Goal: Transaction & Acquisition: Book appointment/travel/reservation

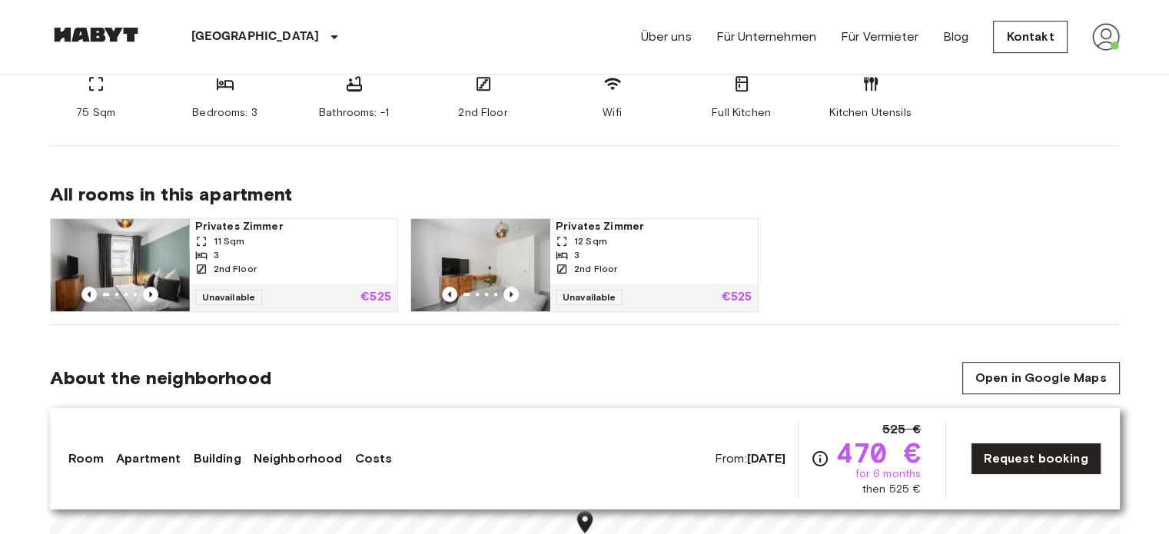
scroll to position [845, 0]
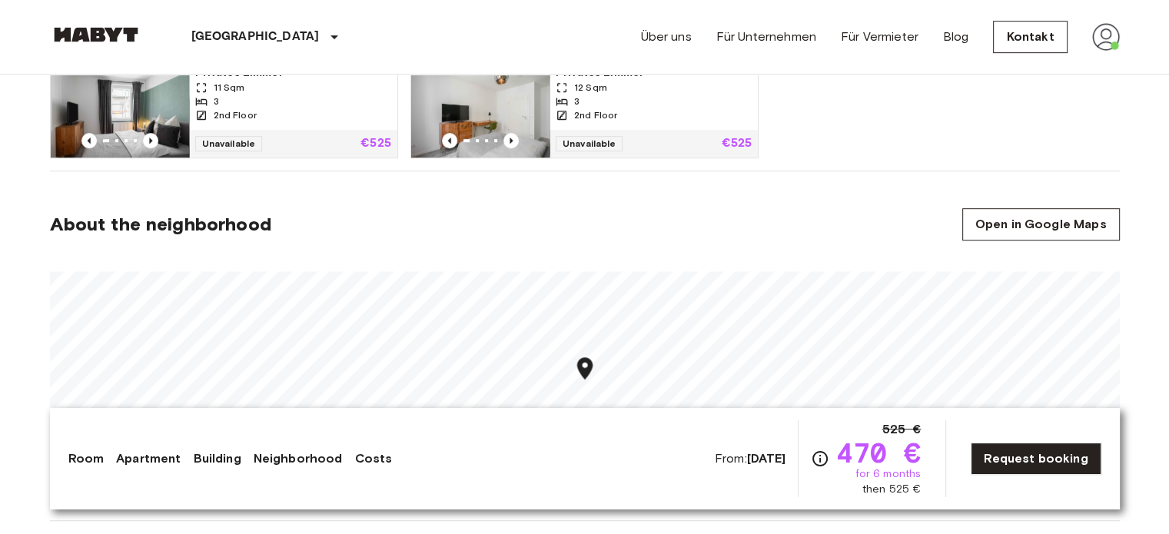
click at [913, 453] on span "470 €" at bounding box center [877, 453] width 85 height 28
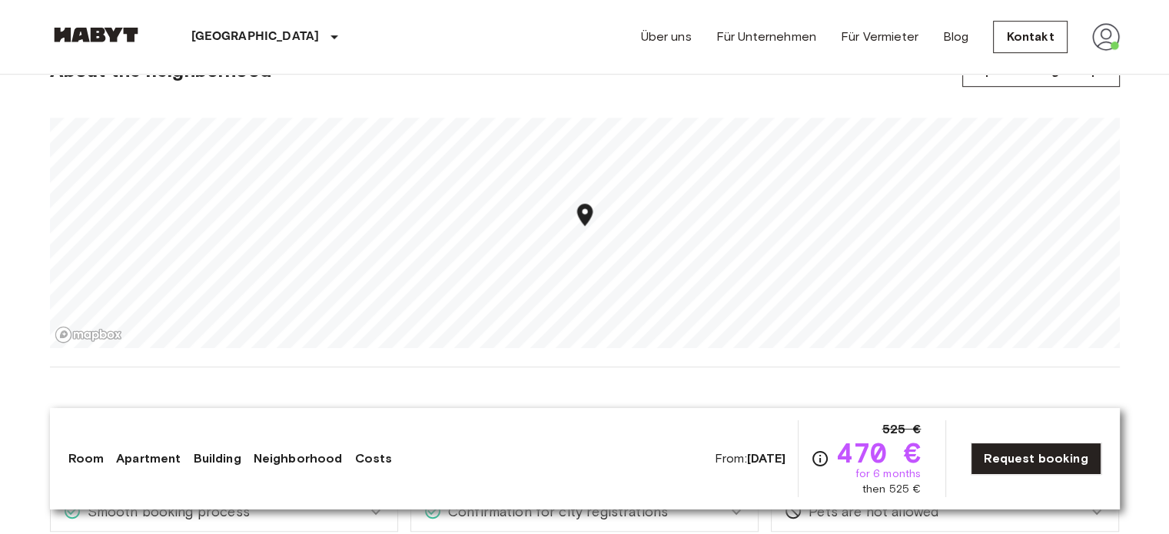
click at [586, 217] on icon "Map marker" at bounding box center [583, 215] width 15 height 22
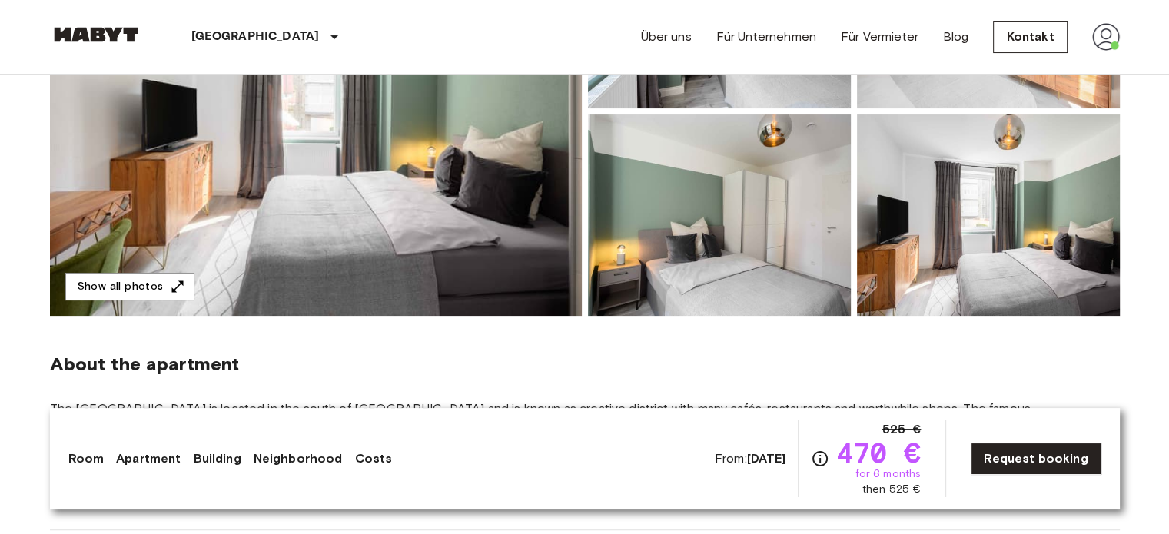
scroll to position [0, 0]
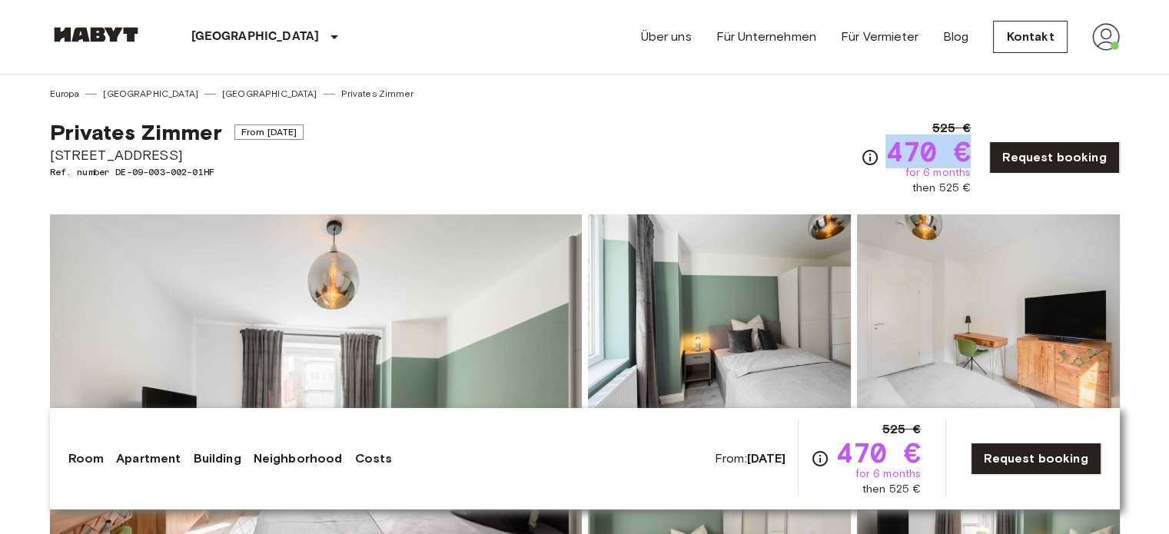
drag, startPoint x: 973, startPoint y: 161, endPoint x: 897, endPoint y: 151, distance: 76.0
click at [897, 151] on span "470 €" at bounding box center [927, 152] width 85 height 28
drag, startPoint x: 975, startPoint y: 189, endPoint x: 911, endPoint y: 187, distance: 63.8
click at [911, 187] on div "525 € 470 € for 6 months then 525 € Request booking" at bounding box center [990, 157] width 258 height 77
click at [987, 190] on div "525 € 470 € for 6 months then 525 € Request booking" at bounding box center [990, 157] width 258 height 77
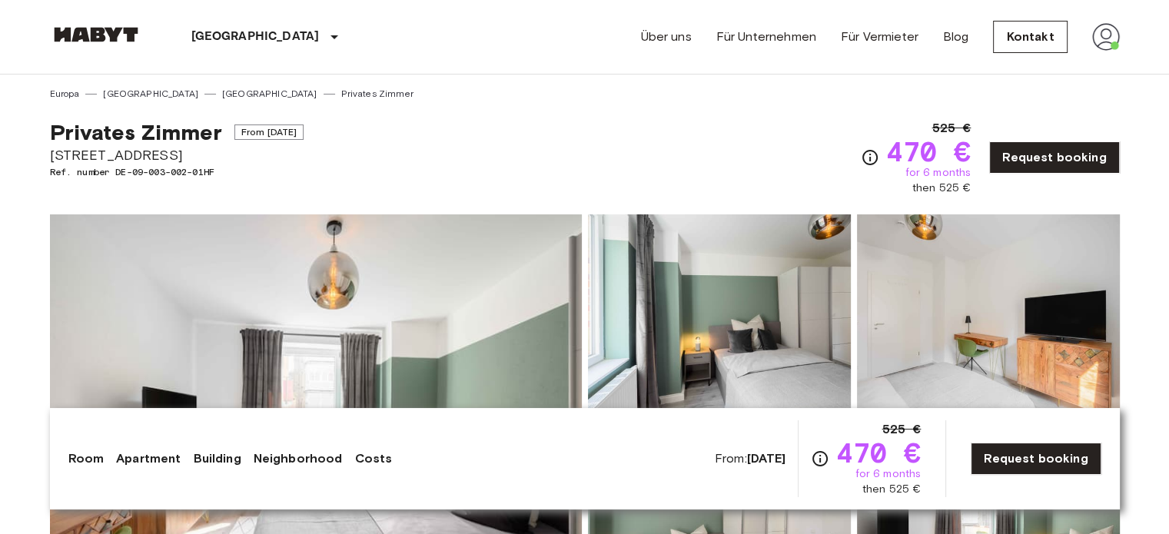
drag, startPoint x: 45, startPoint y: 154, endPoint x: 235, endPoint y: 164, distance: 190.0
copy span "Hauptstätter Straße 55a"
click at [533, 119] on div "Privates Zimmer From Oct 4 2025 Hauptstätter Straße 55a Ref. number DE-09-003-0…" at bounding box center [585, 148] width 1070 height 95
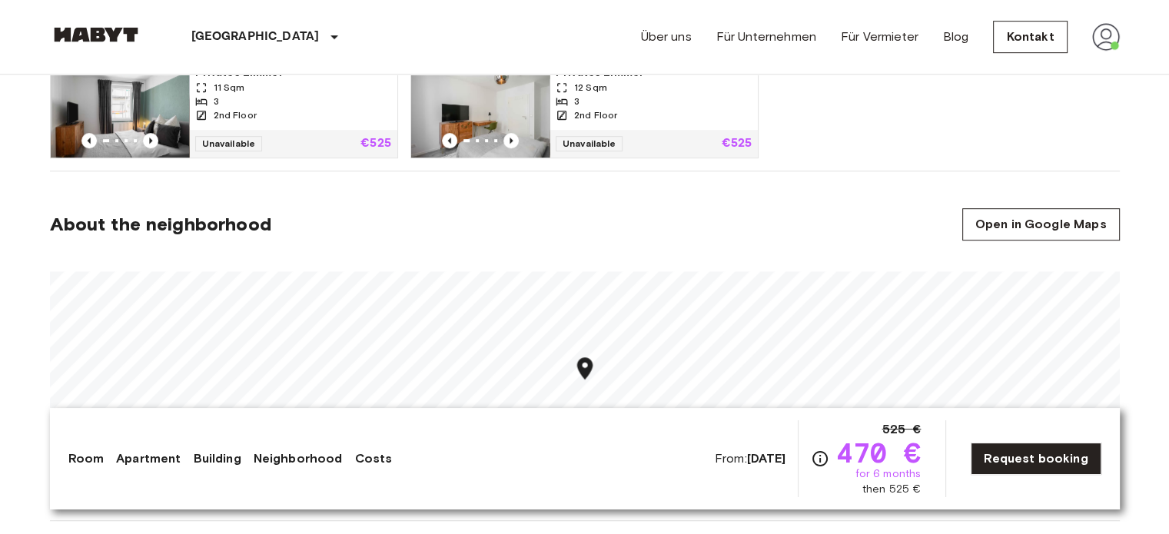
scroll to position [922, 0]
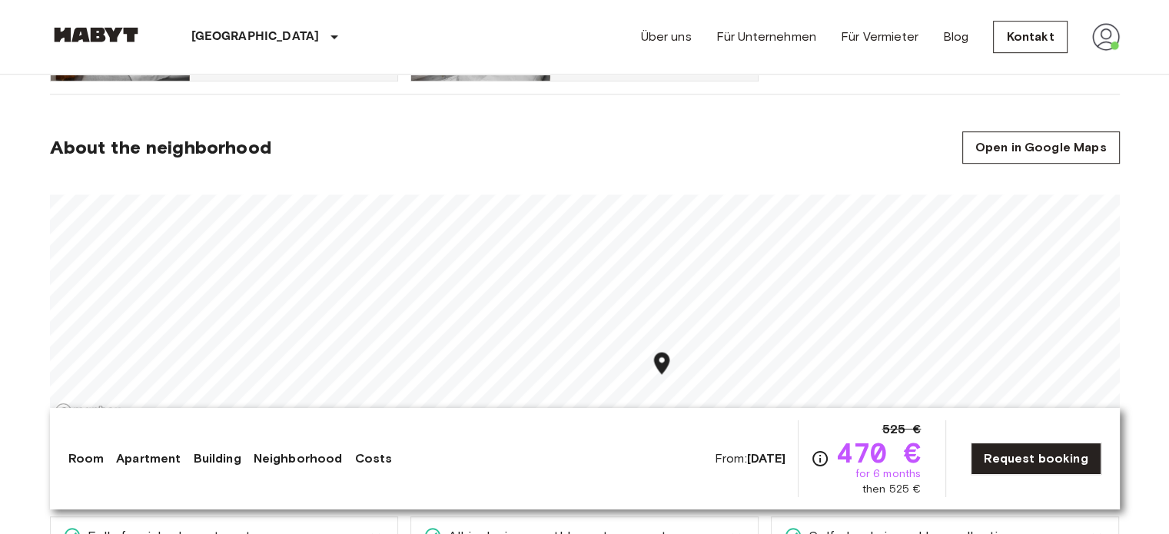
click at [1041, 460] on link "Request booking" at bounding box center [1035, 459] width 130 height 32
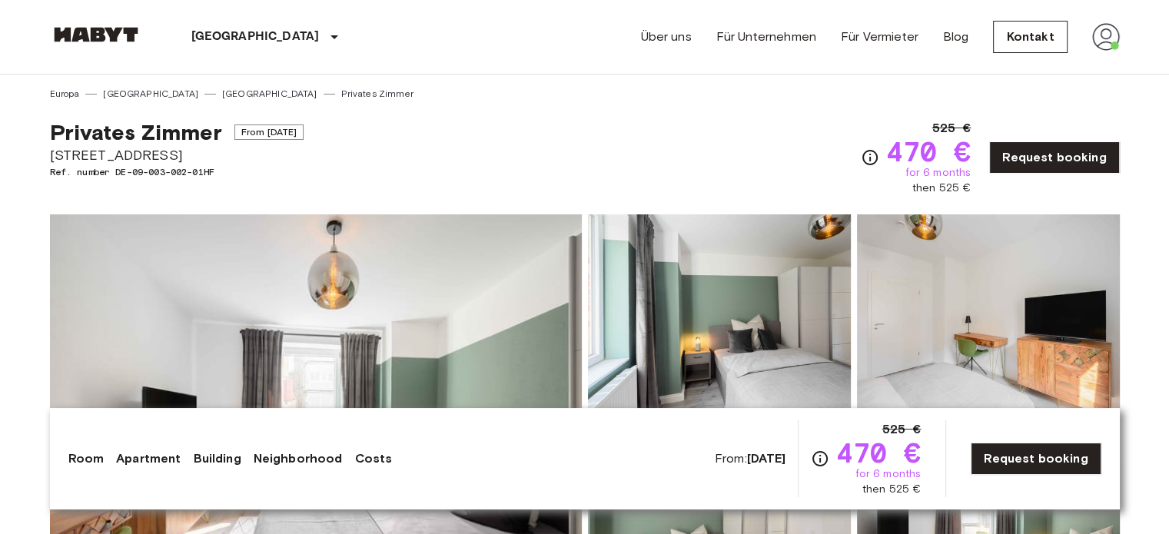
scroll to position [922, 0]
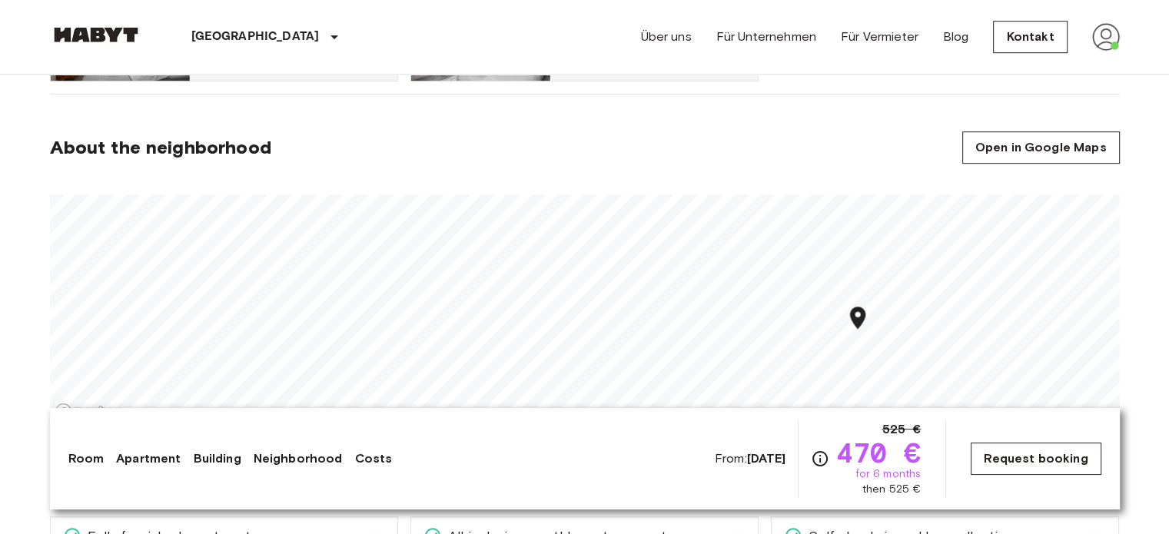
click at [1018, 460] on link "Request booking" at bounding box center [1035, 459] width 130 height 32
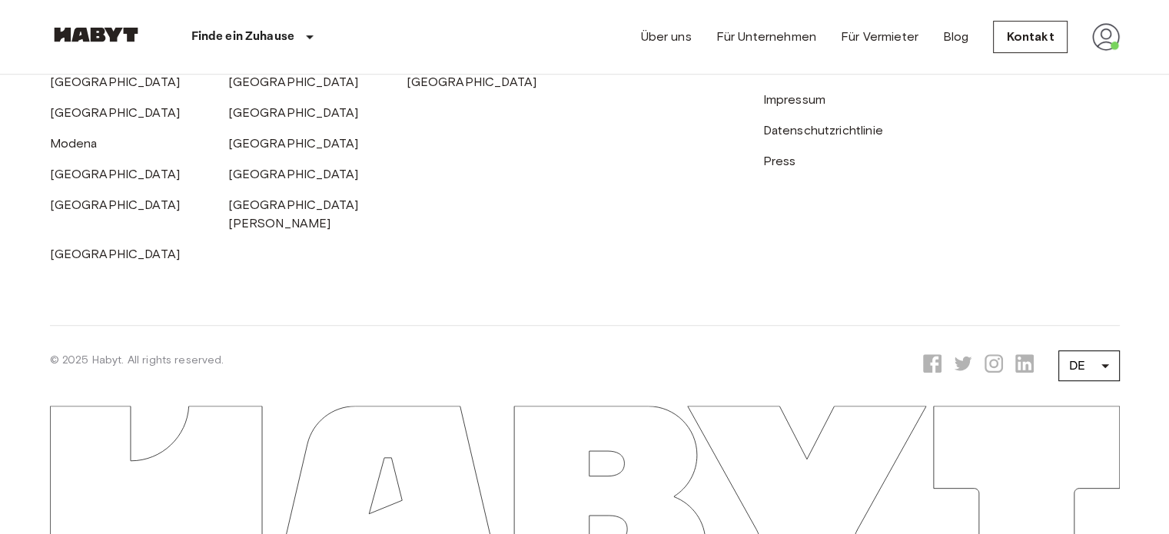
scroll to position [710, 0]
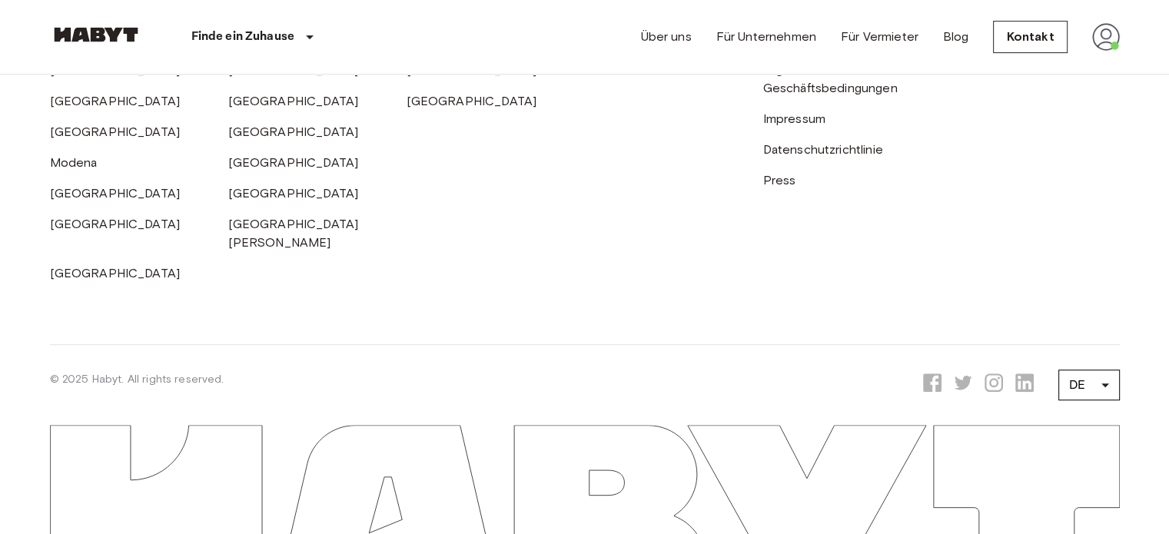
scroll to position [922, 0]
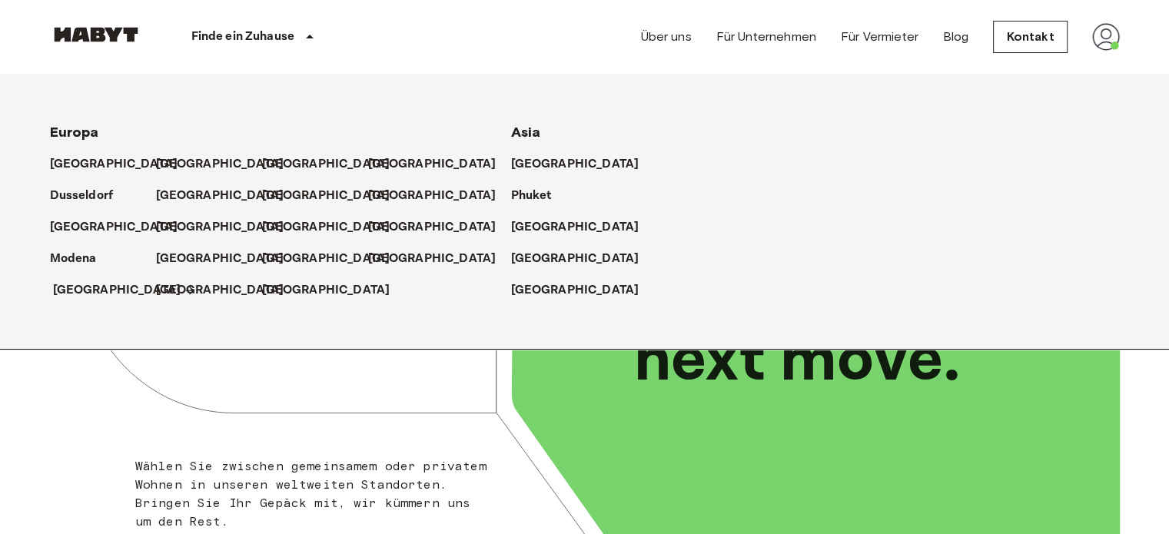
click at [86, 287] on p "[GEOGRAPHIC_DATA]" at bounding box center [117, 290] width 128 height 18
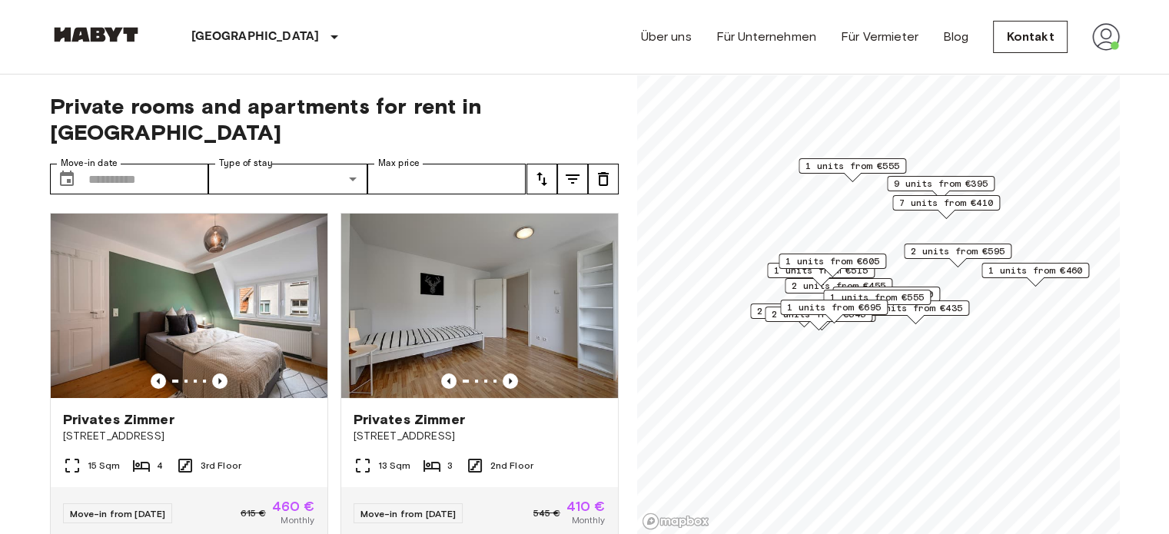
click at [366, 33] on div "Stuttgart Europa Amsterdam Berlin Brüssel Köln Dusseldorf Frankfurt Graz Hambur…" at bounding box center [585, 37] width 1070 height 74
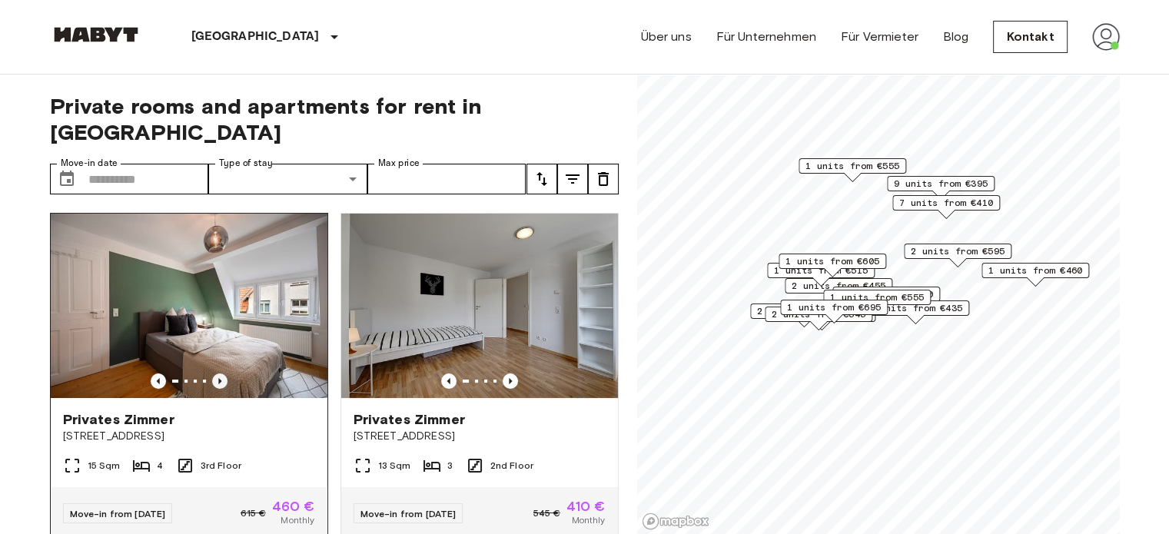
click at [218, 378] on icon "Previous image" at bounding box center [219, 381] width 3 height 6
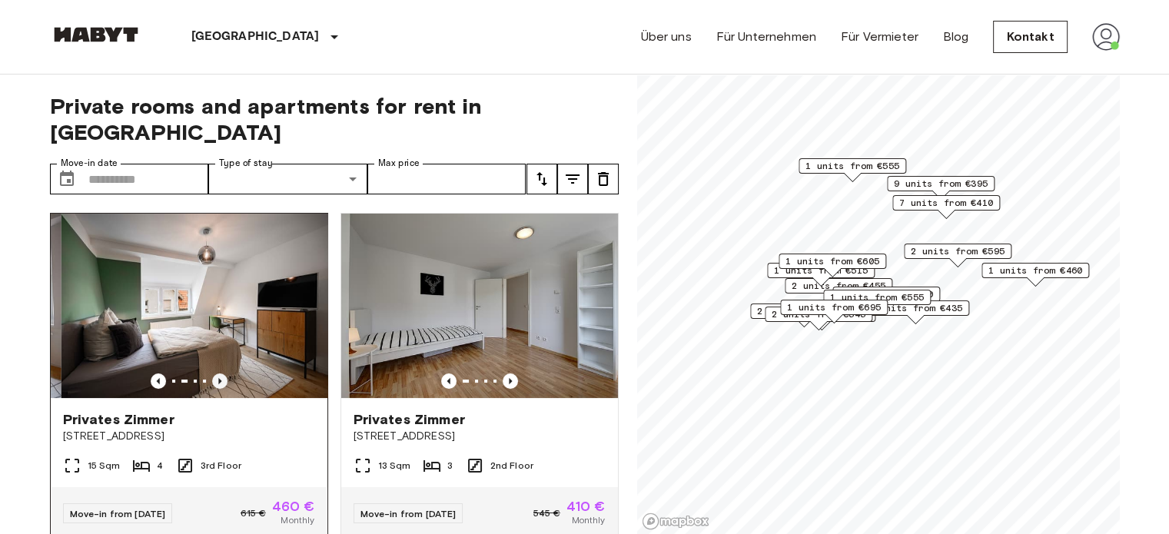
click at [217, 373] on icon "Previous image" at bounding box center [219, 380] width 15 height 15
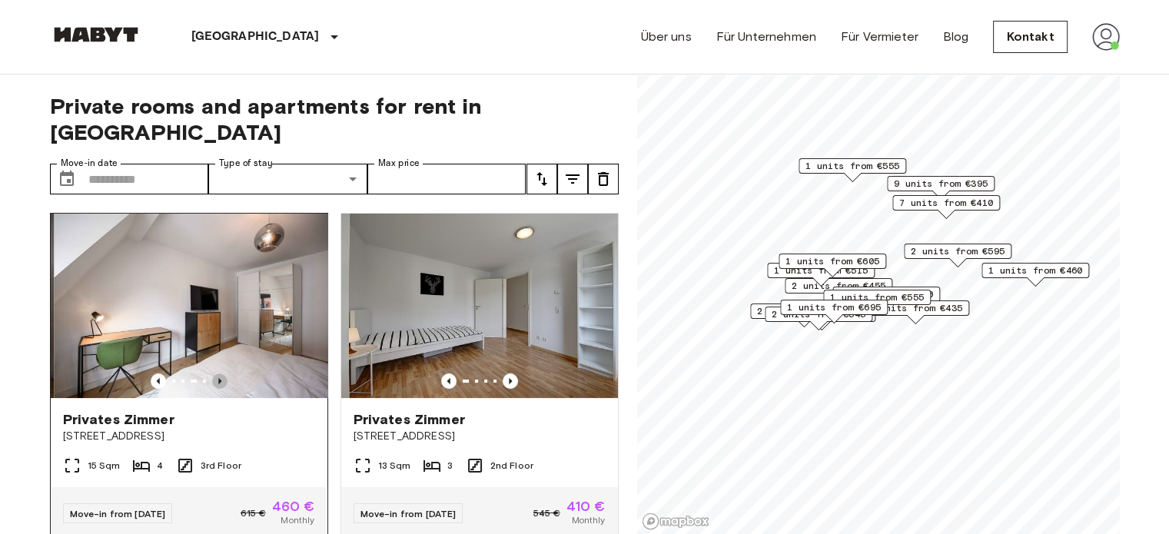
click at [217, 373] on icon "Previous image" at bounding box center [219, 380] width 15 height 15
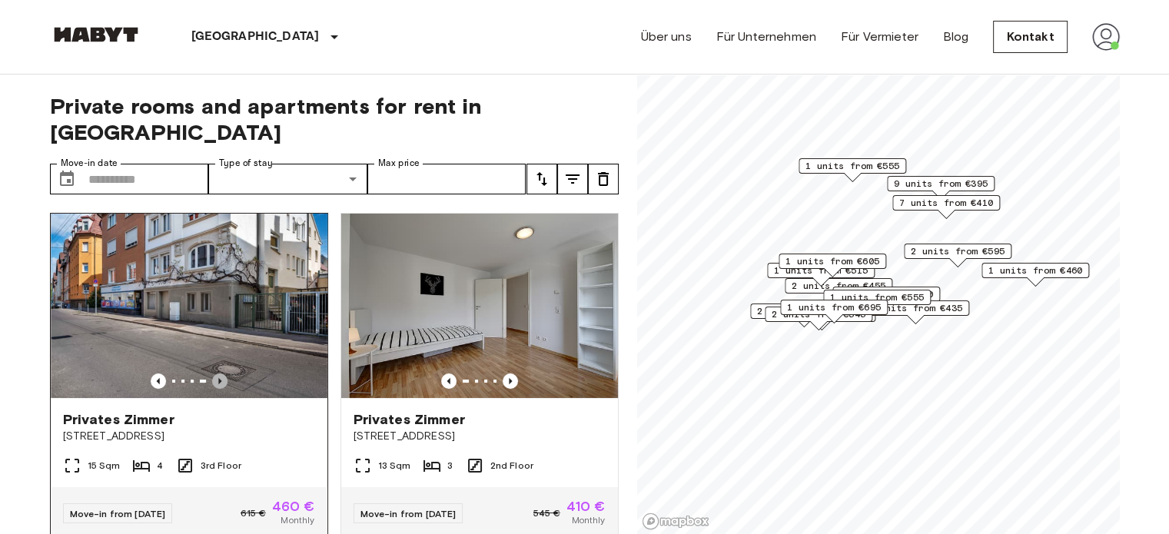
click at [217, 373] on icon "Previous image" at bounding box center [219, 380] width 15 height 15
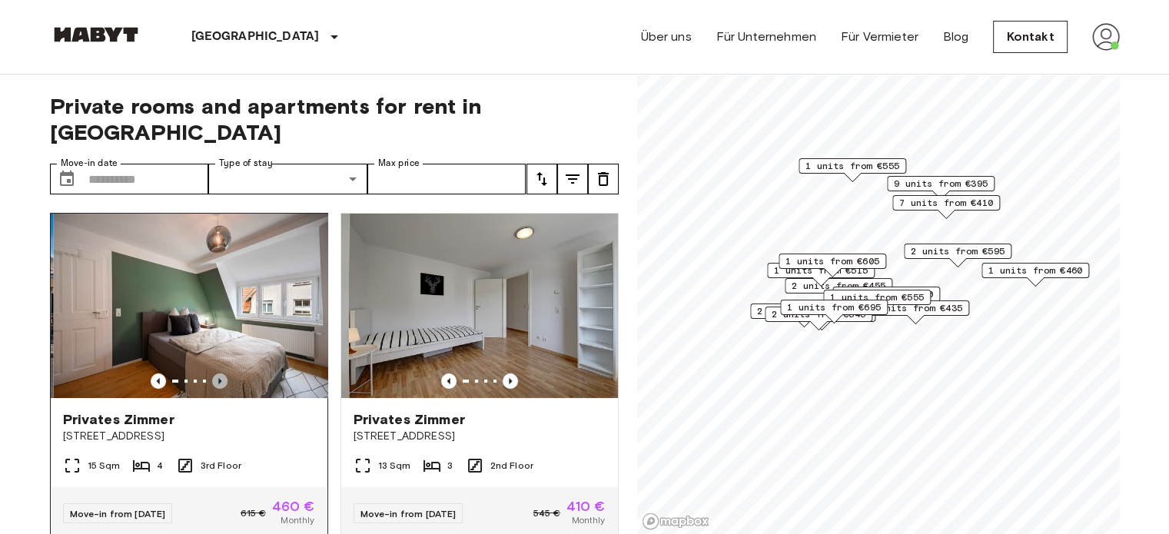
click at [217, 373] on icon "Previous image" at bounding box center [219, 380] width 15 height 15
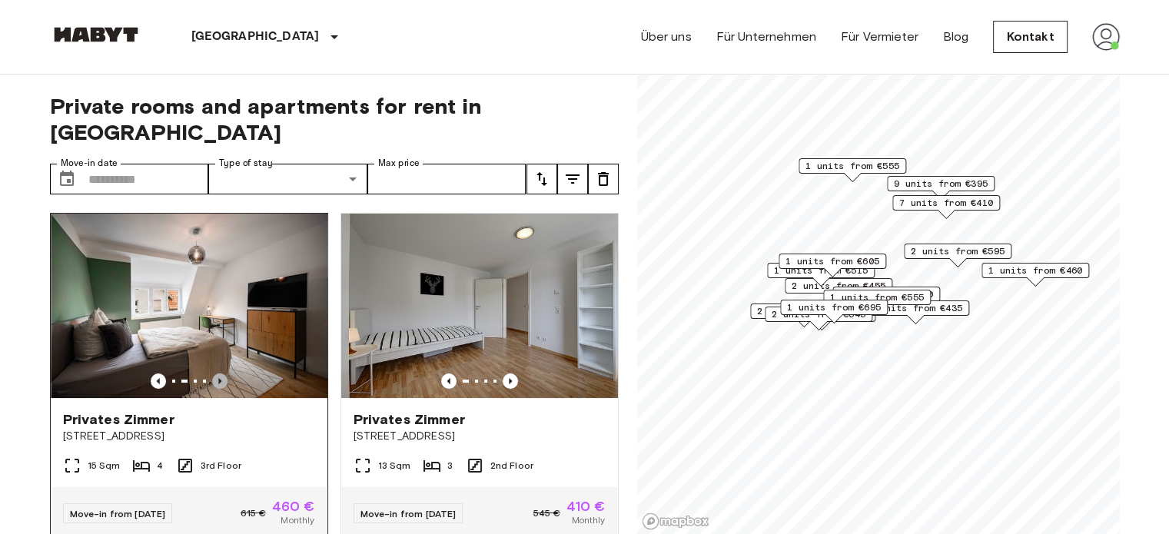
click at [217, 373] on icon "Previous image" at bounding box center [219, 380] width 15 height 15
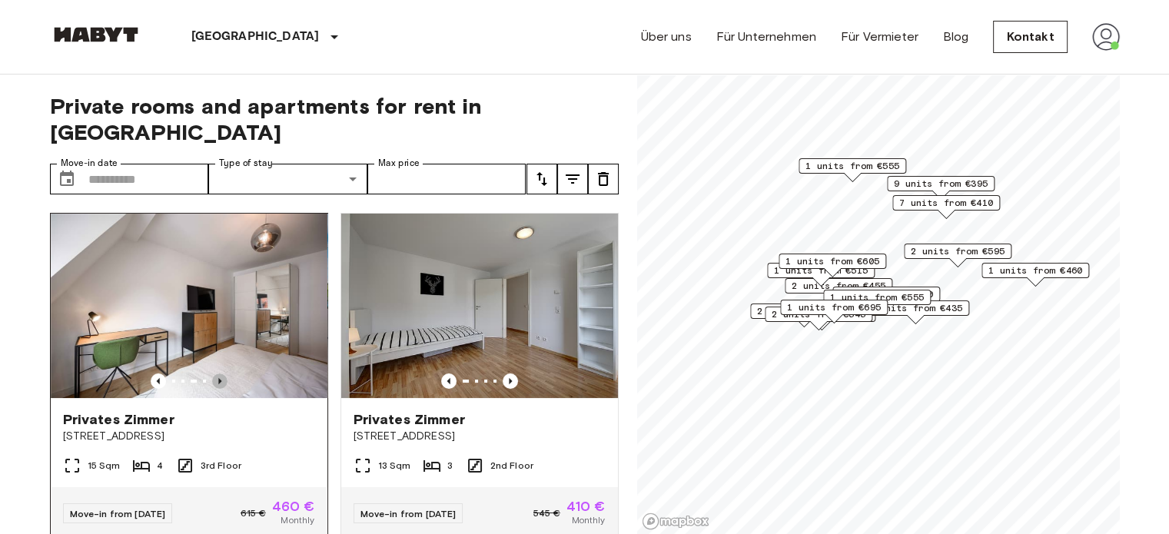
click at [217, 373] on icon "Previous image" at bounding box center [219, 380] width 15 height 15
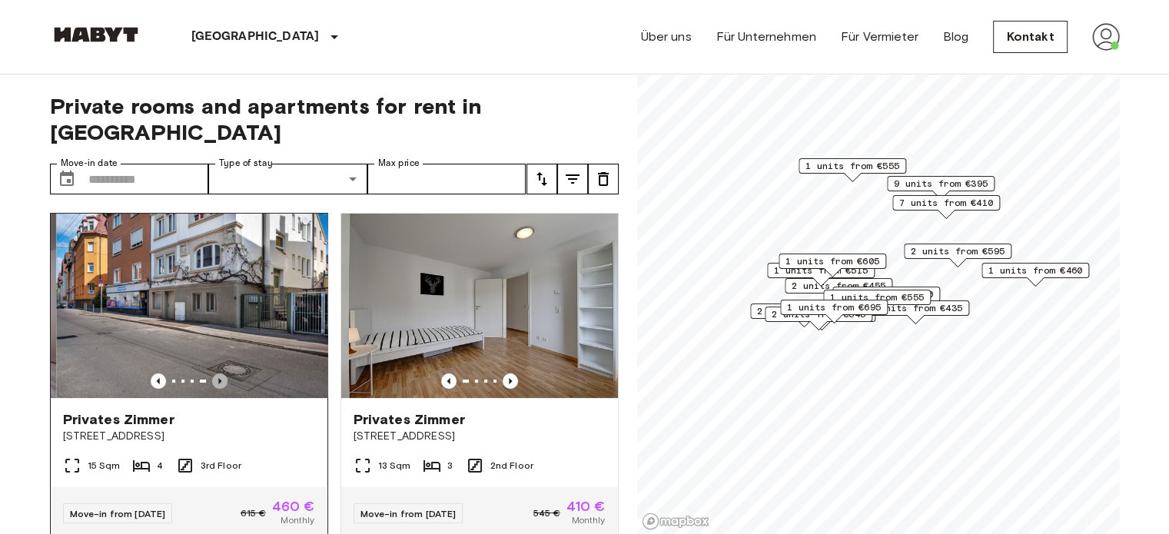
click at [217, 373] on icon "Previous image" at bounding box center [219, 380] width 15 height 15
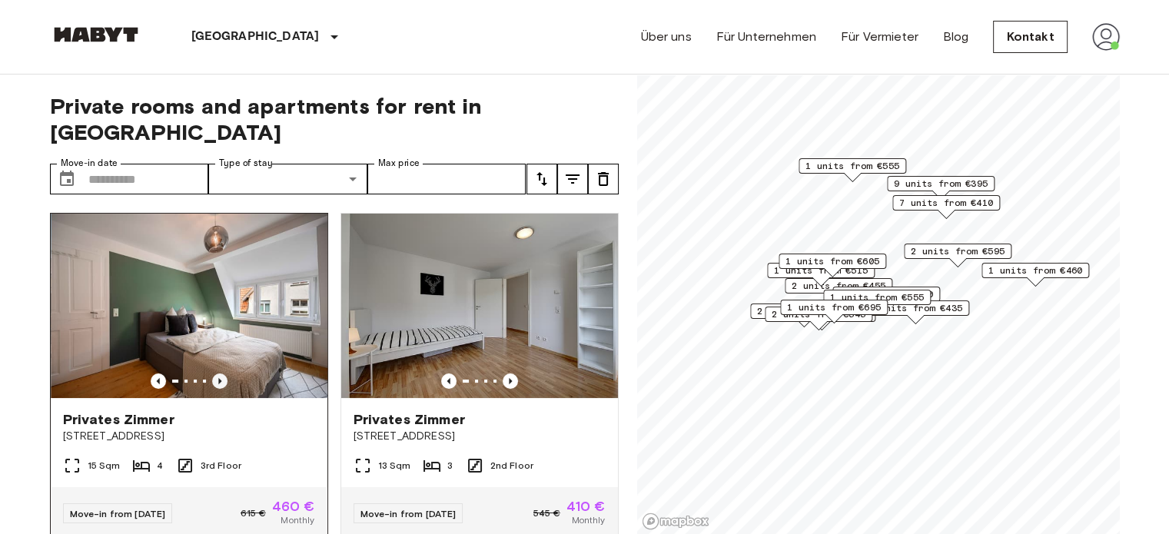
click at [217, 373] on icon "Previous image" at bounding box center [219, 380] width 15 height 15
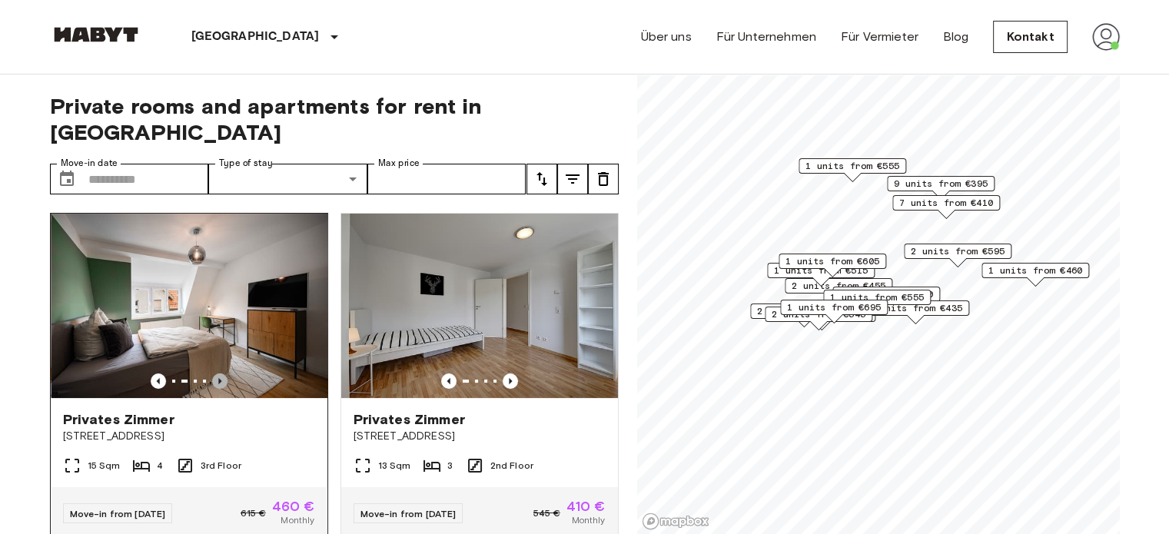
click at [217, 373] on icon "Previous image" at bounding box center [219, 380] width 15 height 15
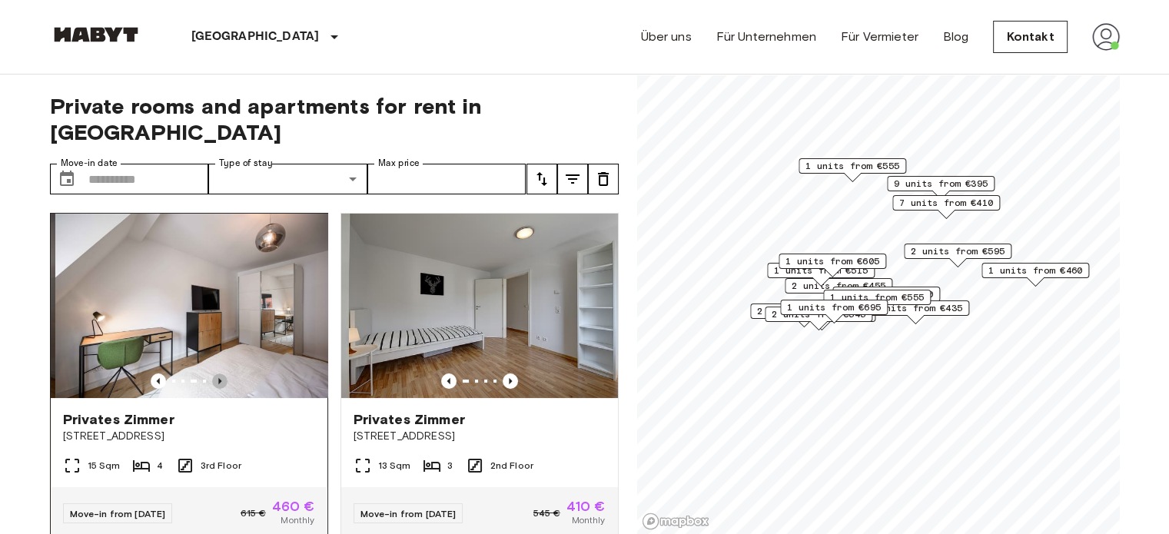
click at [217, 373] on icon "Previous image" at bounding box center [219, 380] width 15 height 15
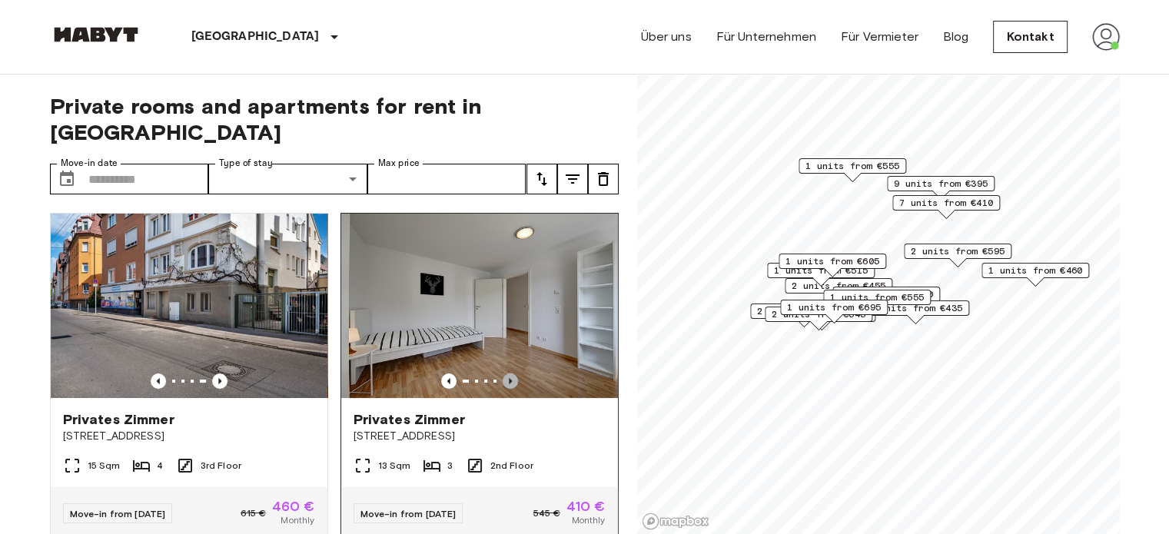
click at [503, 373] on icon "Previous image" at bounding box center [510, 380] width 15 height 15
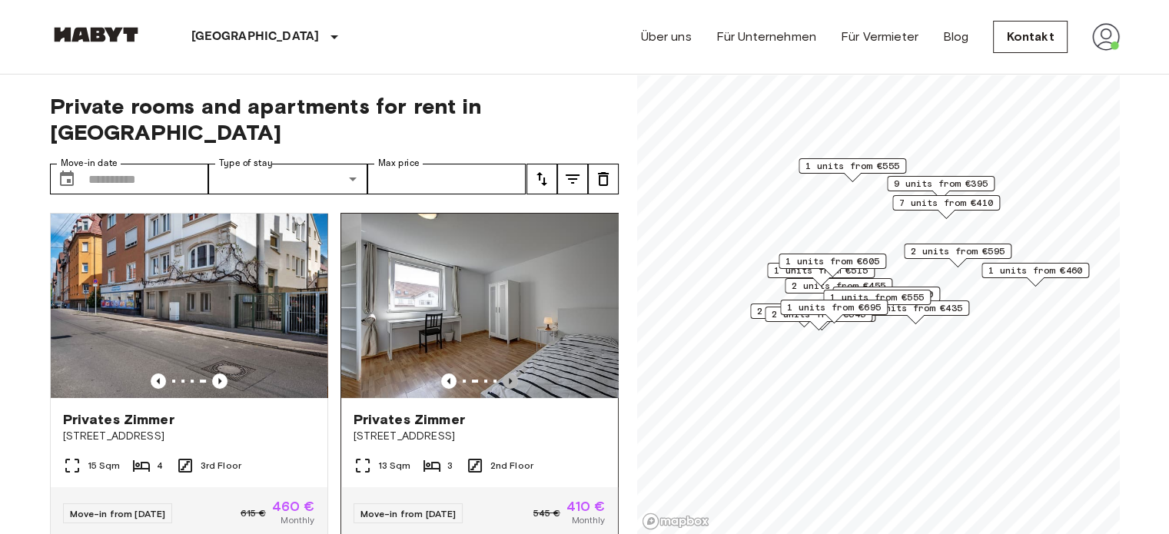
click at [503, 373] on icon "Previous image" at bounding box center [510, 380] width 15 height 15
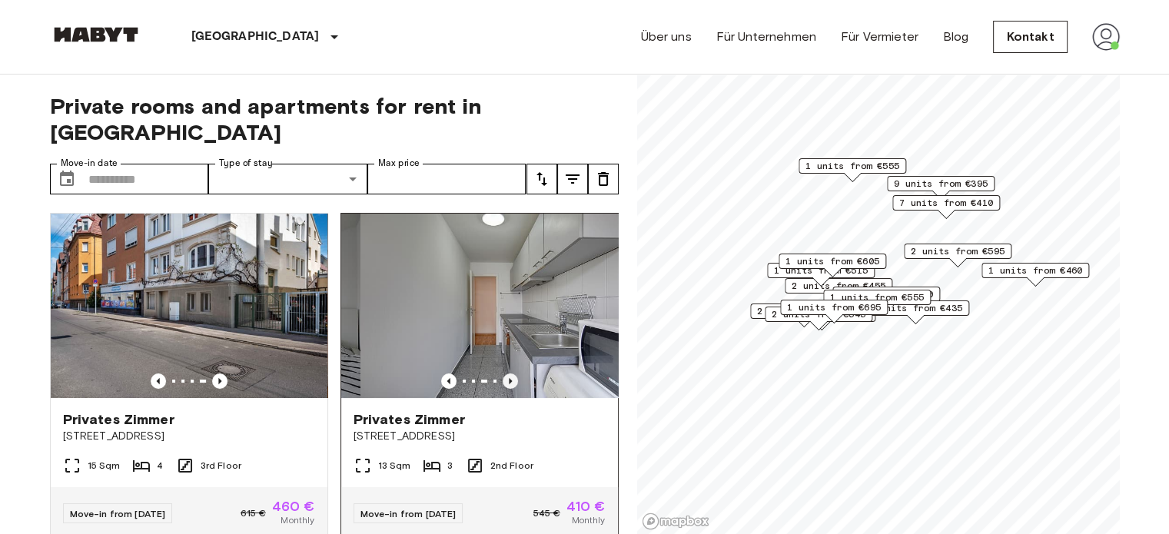
click at [503, 373] on icon "Previous image" at bounding box center [510, 380] width 15 height 15
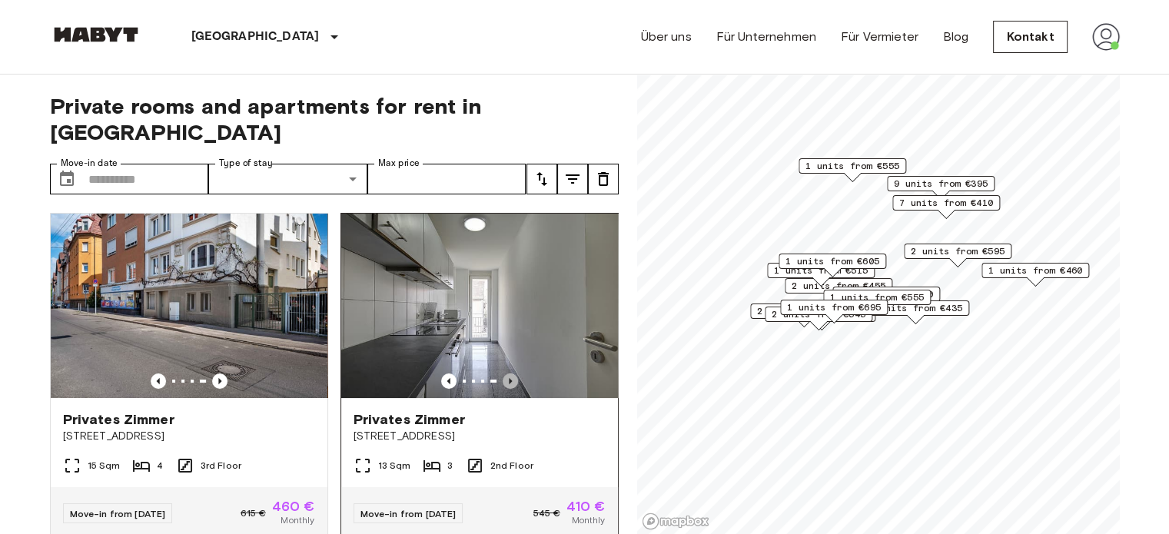
click at [503, 373] on icon "Previous image" at bounding box center [510, 380] width 15 height 15
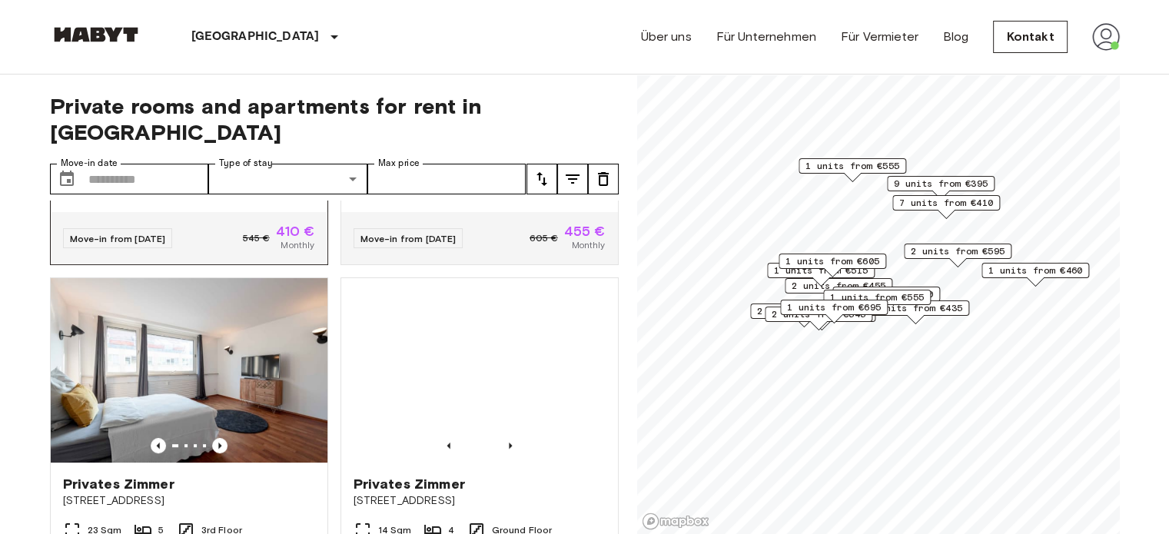
scroll to position [692, 0]
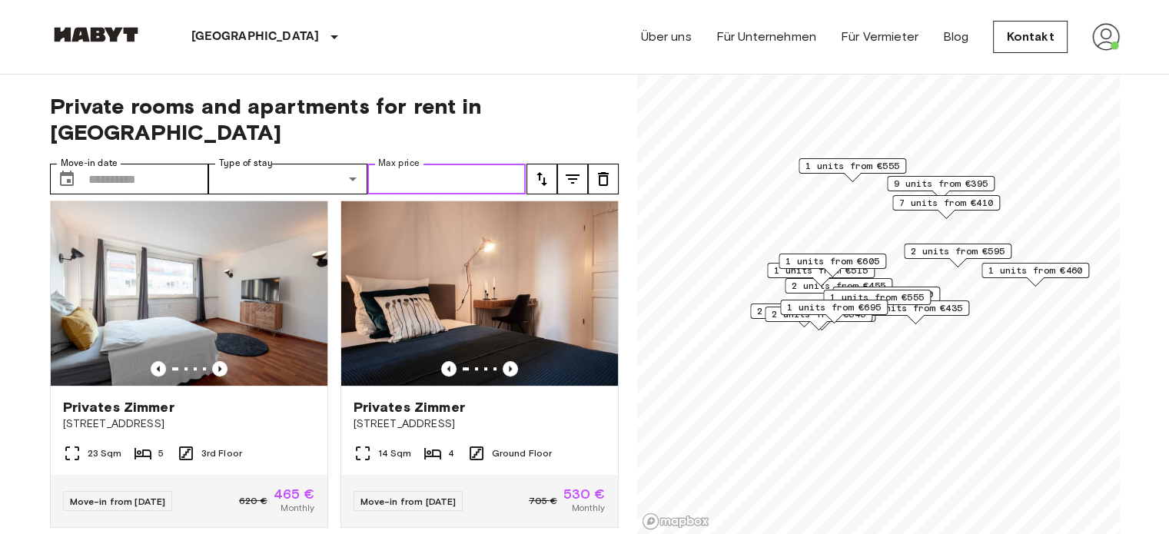
click at [403, 164] on input "Max price" at bounding box center [446, 179] width 159 height 31
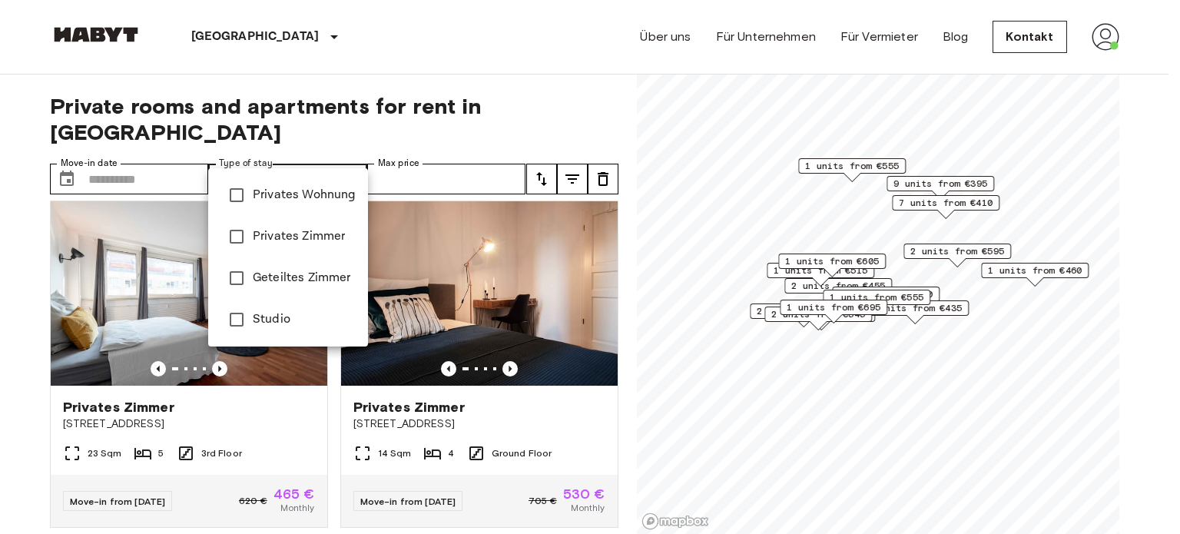
type input "**********"
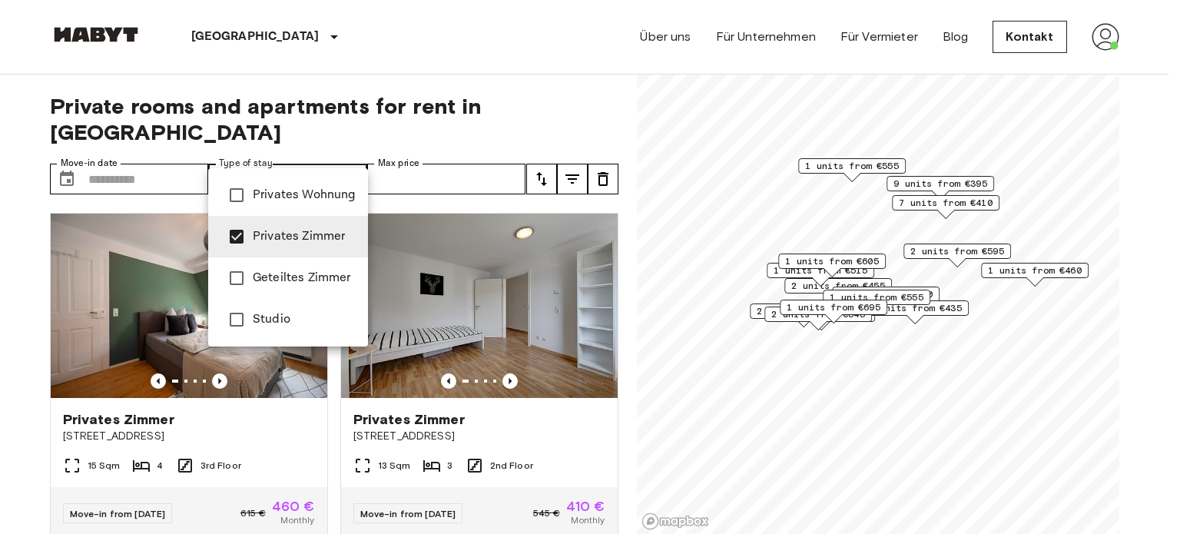
type input "**********"
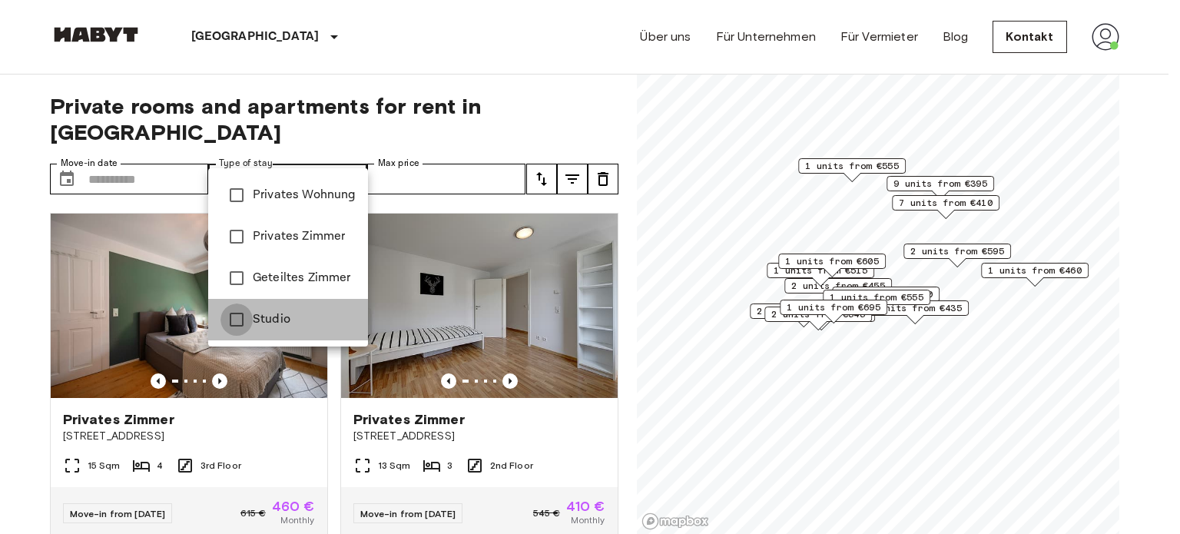
type input "******"
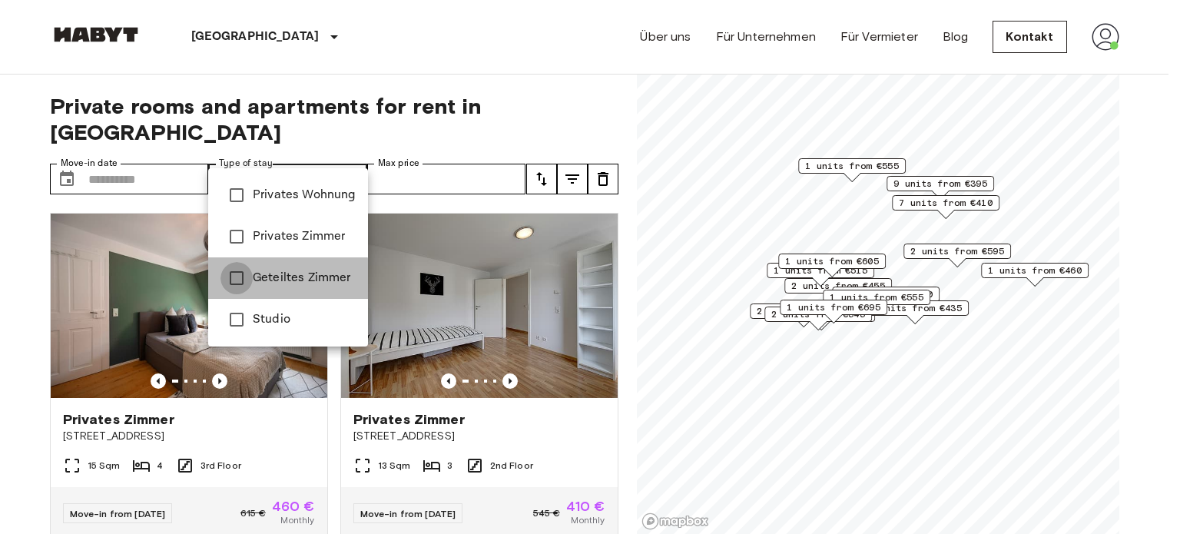
type input "**********"
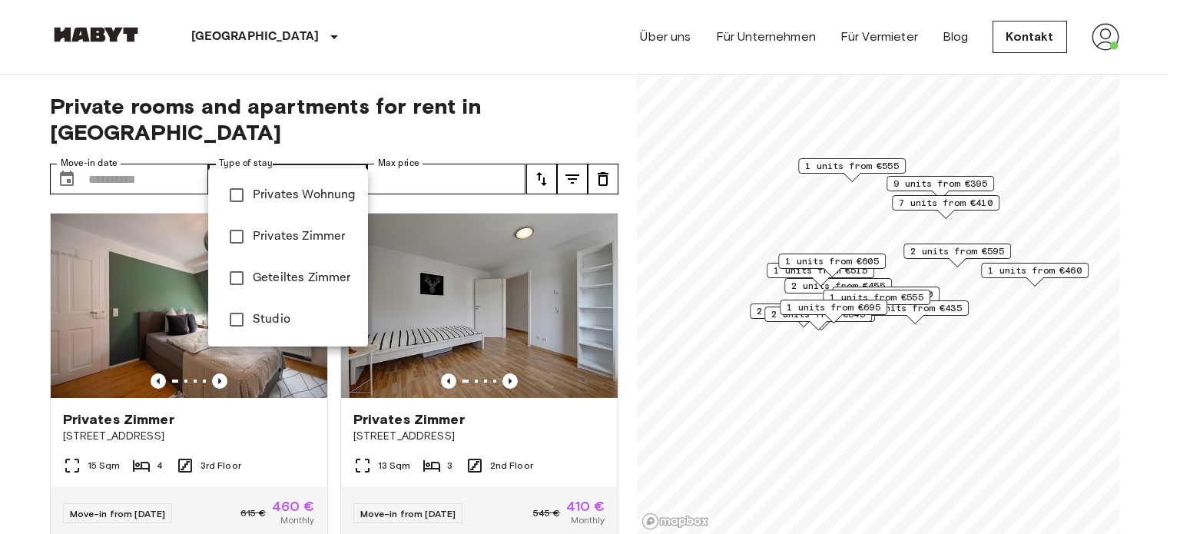
type input "**********"
click at [0, 184] on div at bounding box center [590, 267] width 1180 height 534
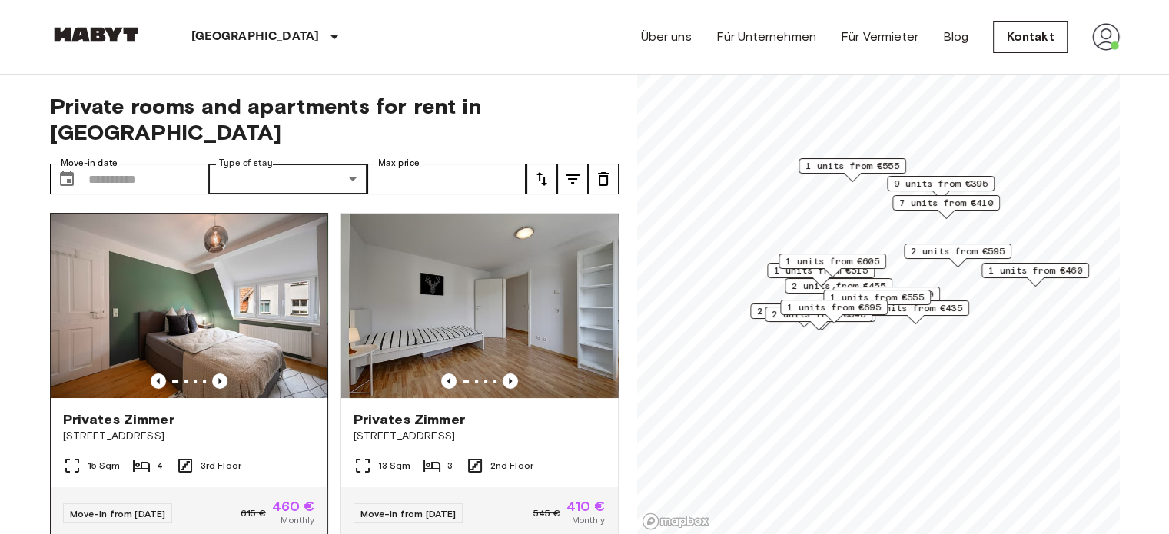
click at [234, 317] on img at bounding box center [189, 306] width 277 height 184
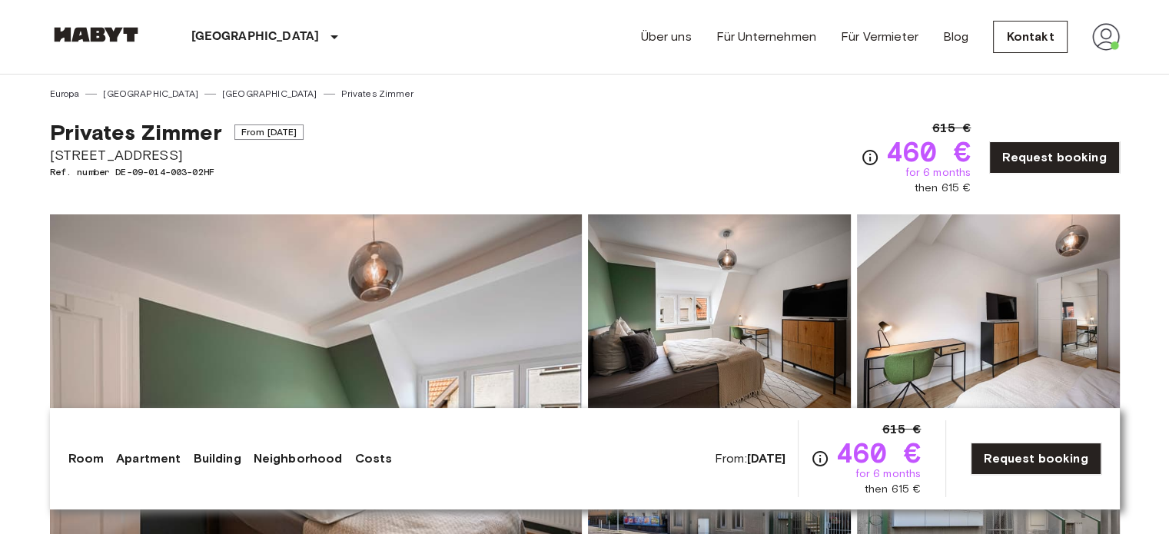
scroll to position [77, 0]
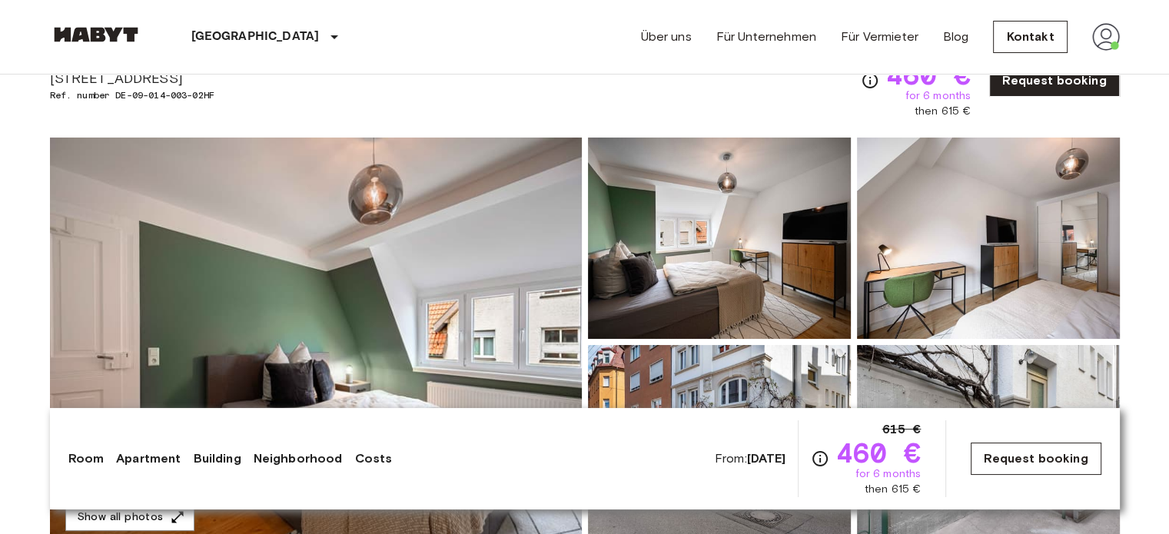
click at [1011, 463] on link "Request booking" at bounding box center [1035, 459] width 130 height 32
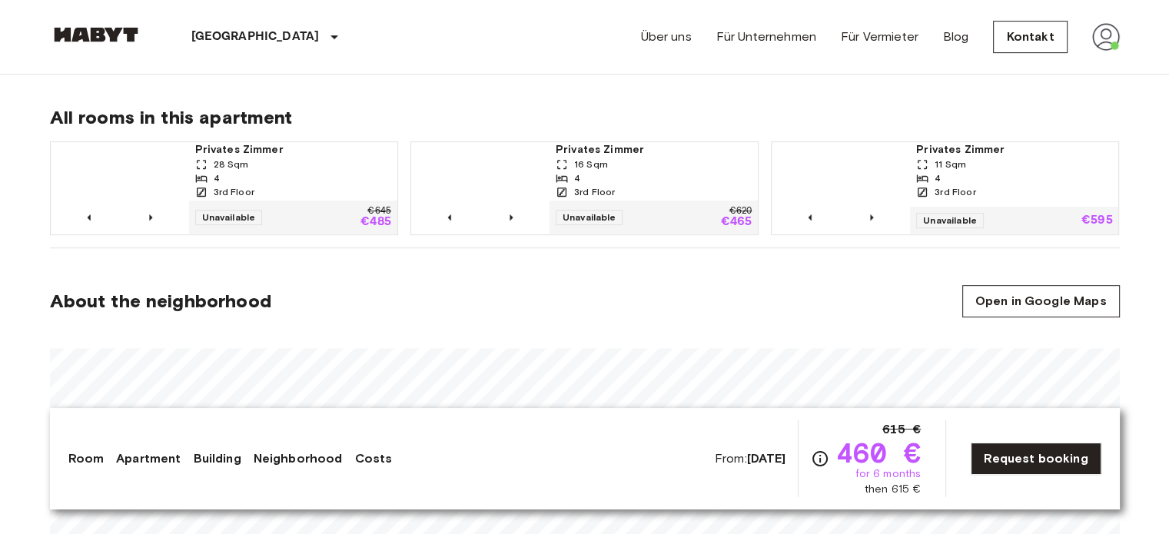
scroll to position [615, 0]
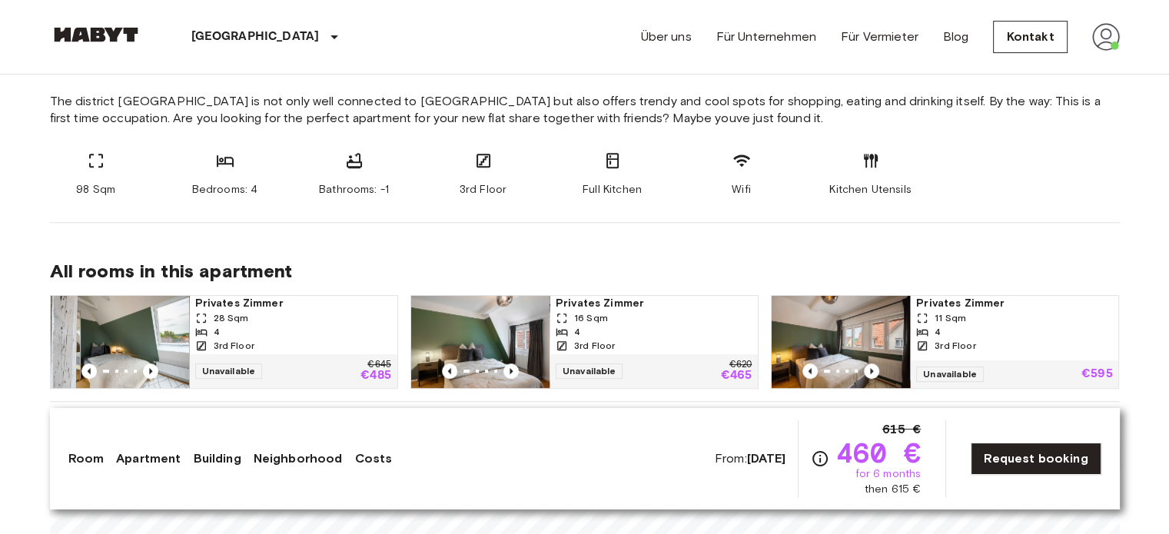
click at [358, 458] on link "Costs" at bounding box center [373, 459] width 38 height 18
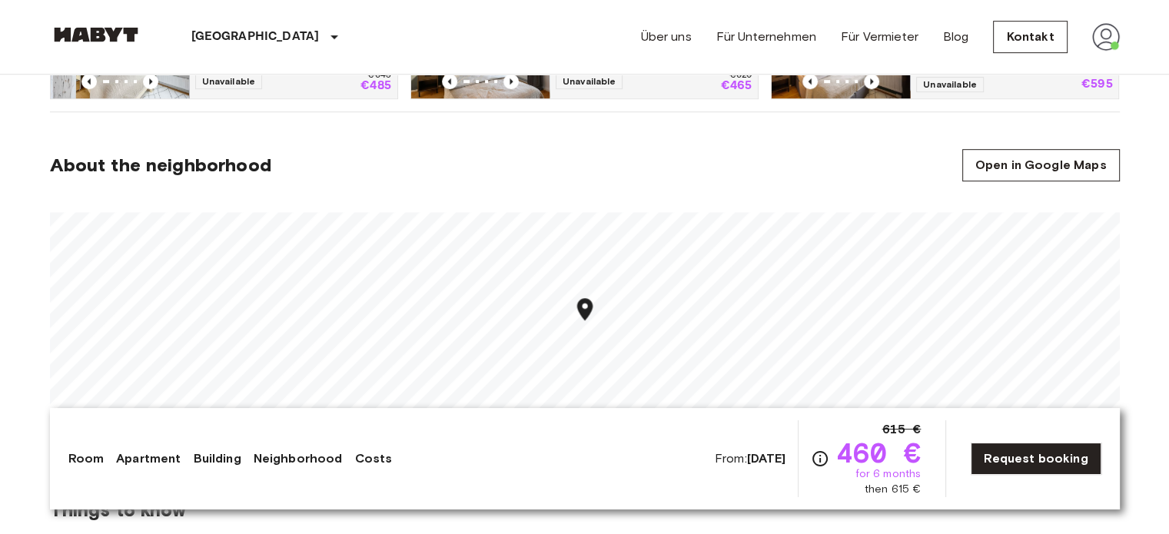
scroll to position [520, 0]
